Goal: Task Accomplishment & Management: Manage account settings

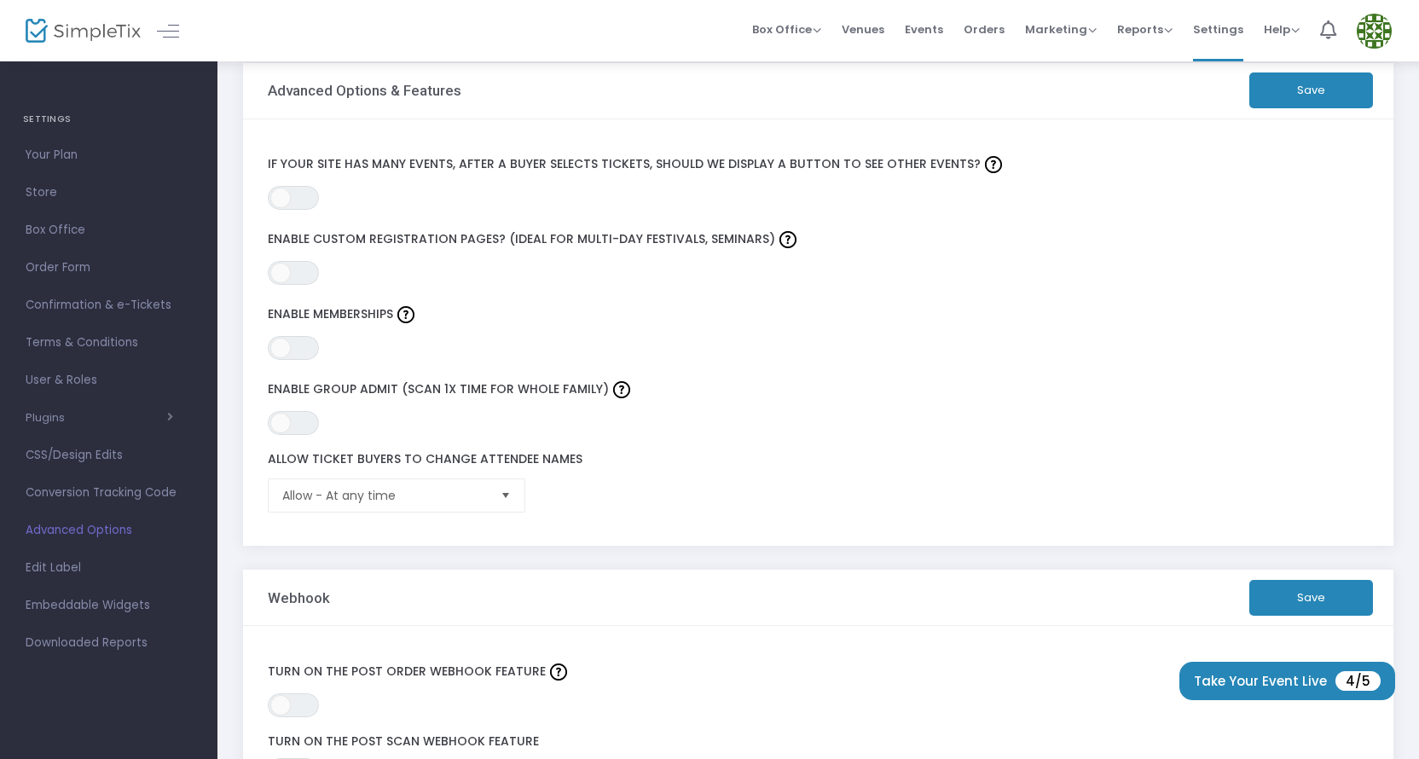
scroll to position [226, 0]
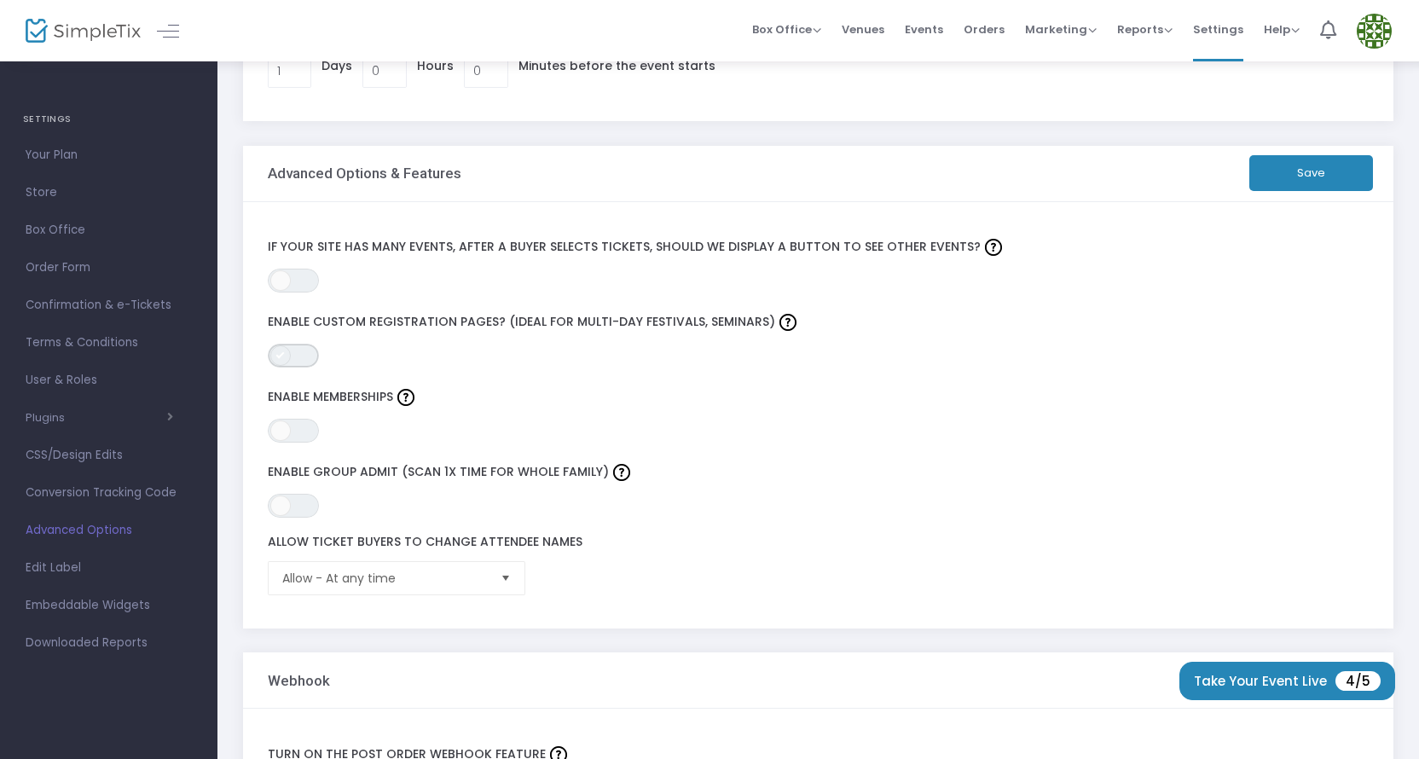
click at [301, 352] on div "ON OFF Enable custom registration pages? (Ideal for multi-day festivals, semina…" at bounding box center [782, 339] width 1047 height 58
click at [271, 349] on kendo-switch "ON OFF" at bounding box center [293, 356] width 51 height 24
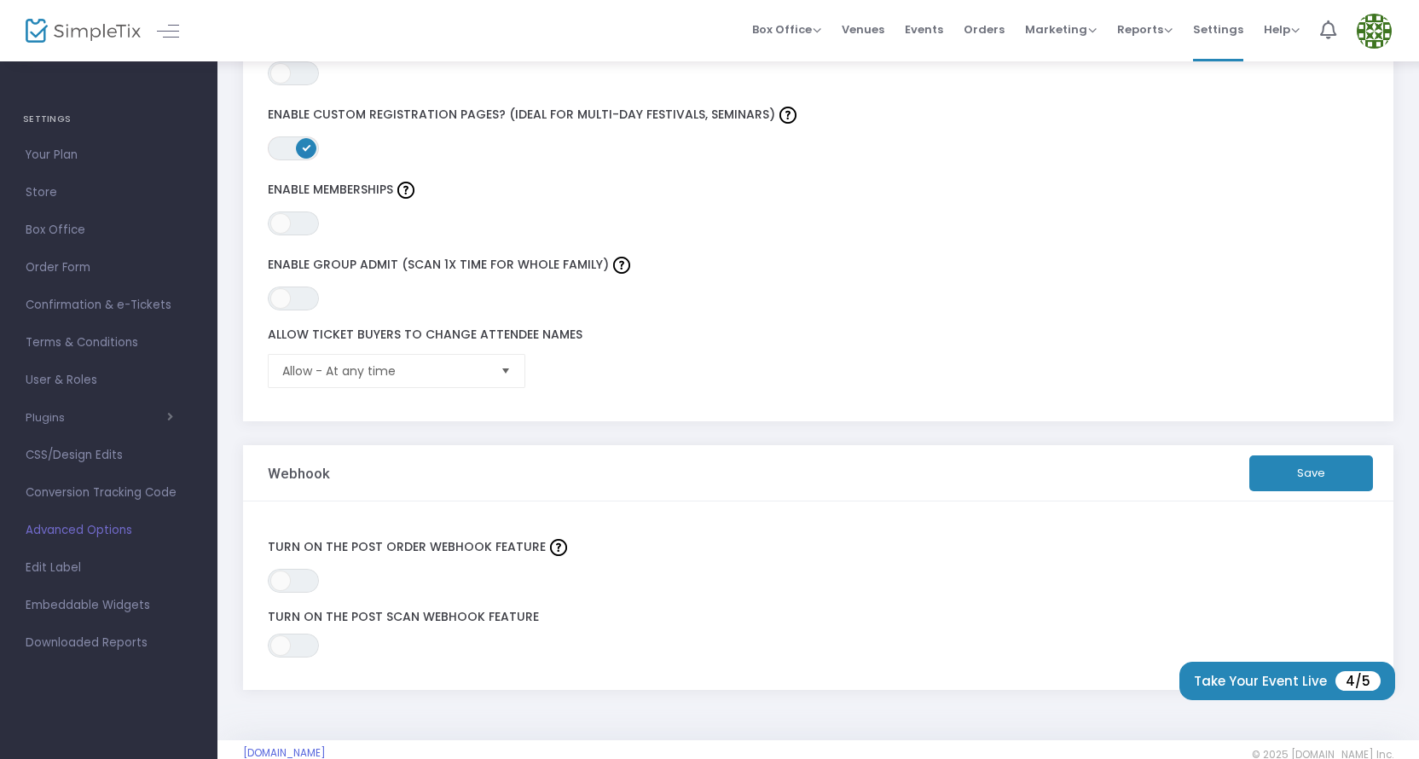
scroll to position [466, 0]
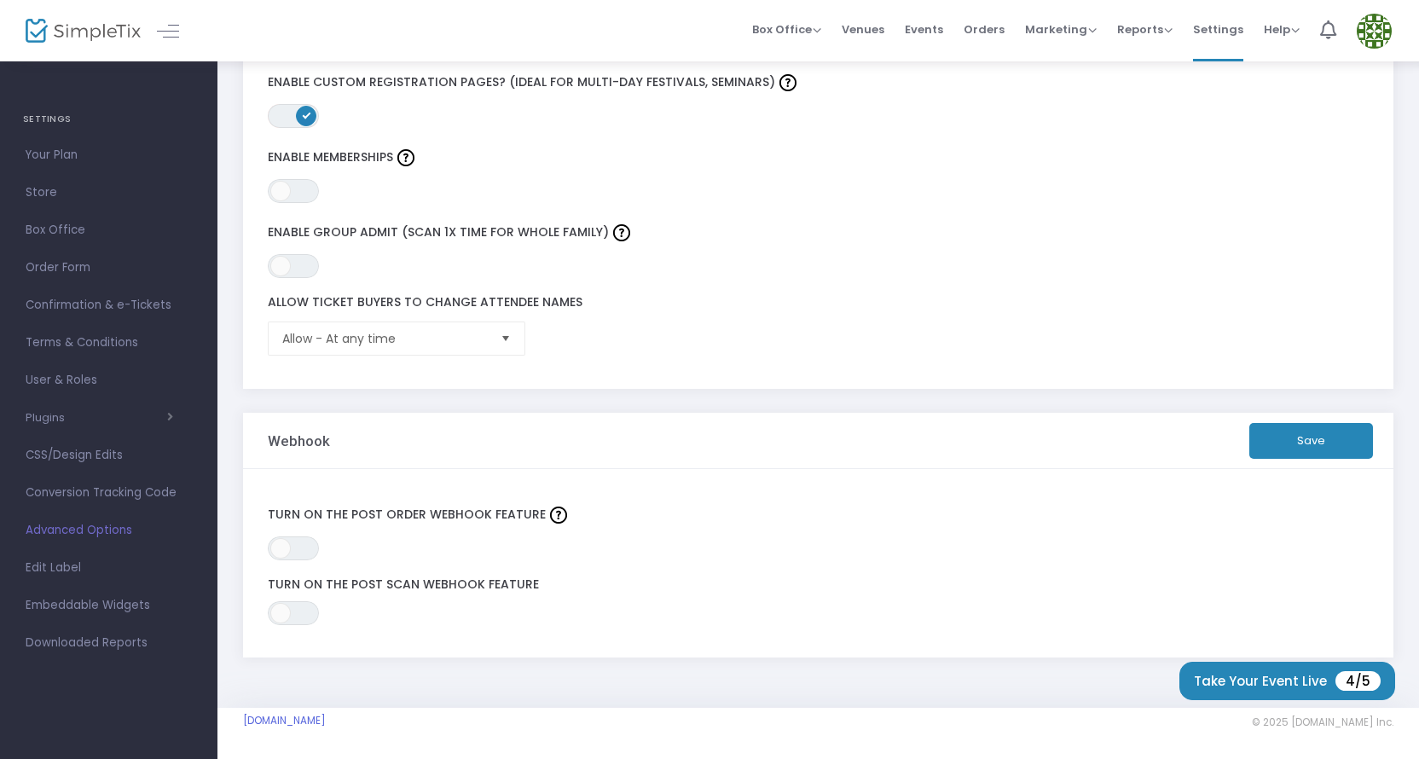
click at [1300, 443] on button "Save" at bounding box center [1312, 441] width 124 height 36
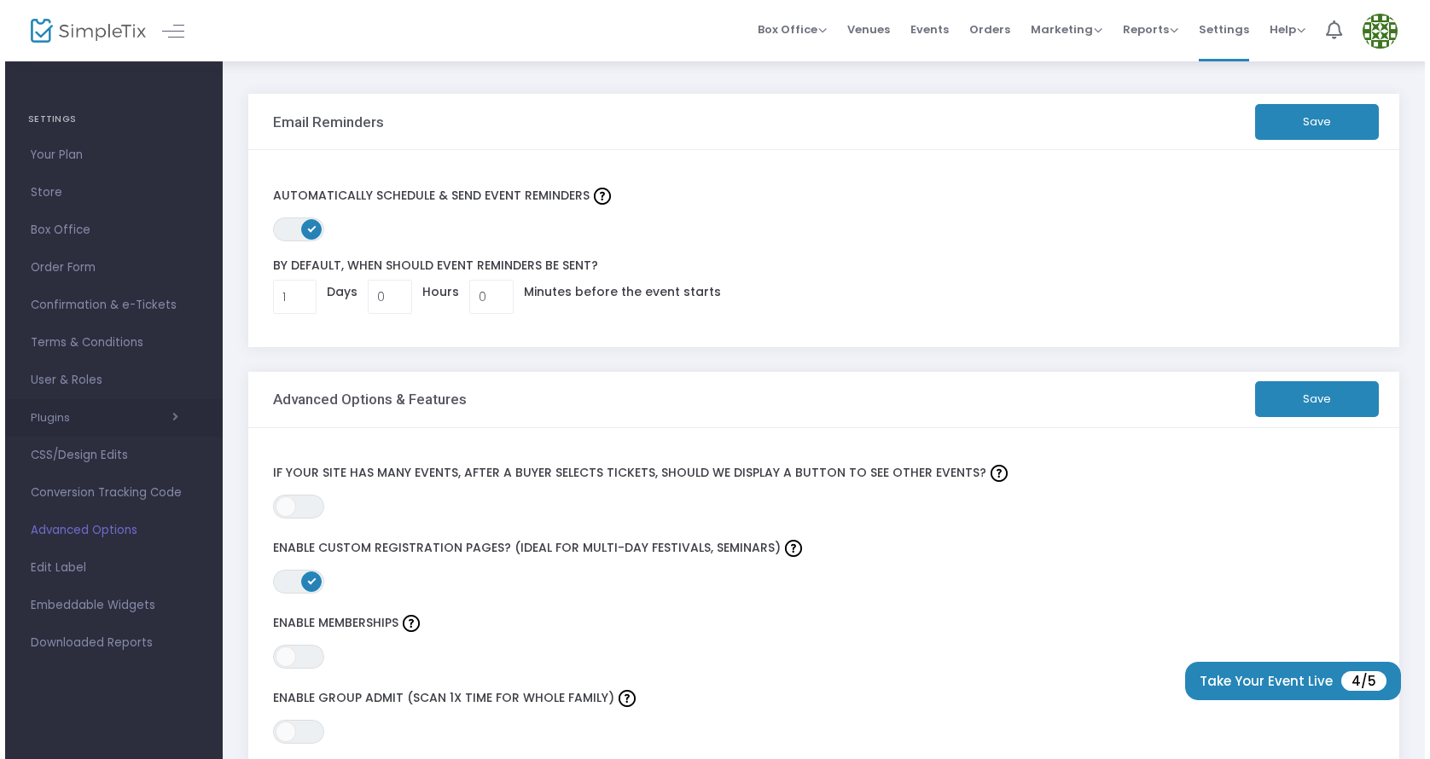
scroll to position [0, 0]
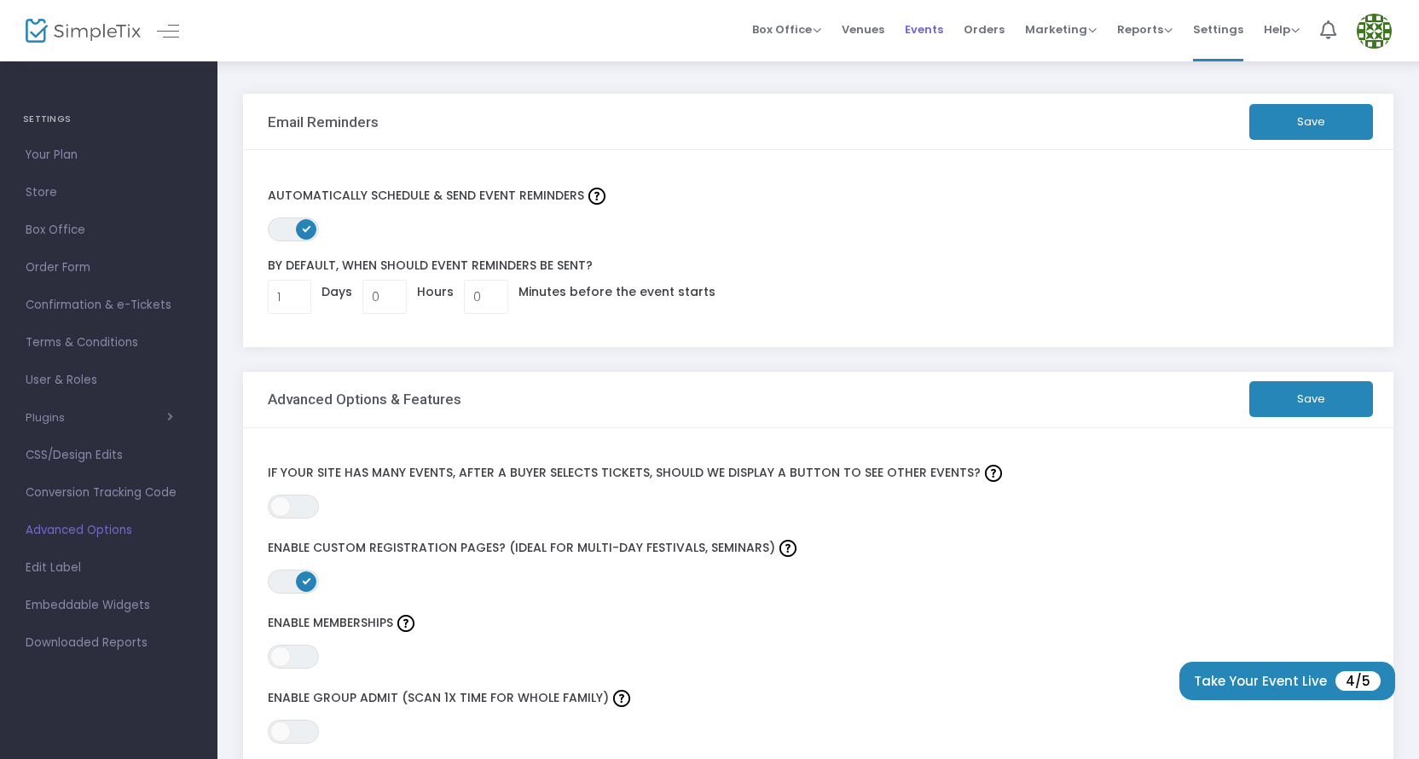
click at [927, 27] on span "Events" at bounding box center [924, 30] width 38 height 44
